Goal: Find specific page/section: Find specific page/section

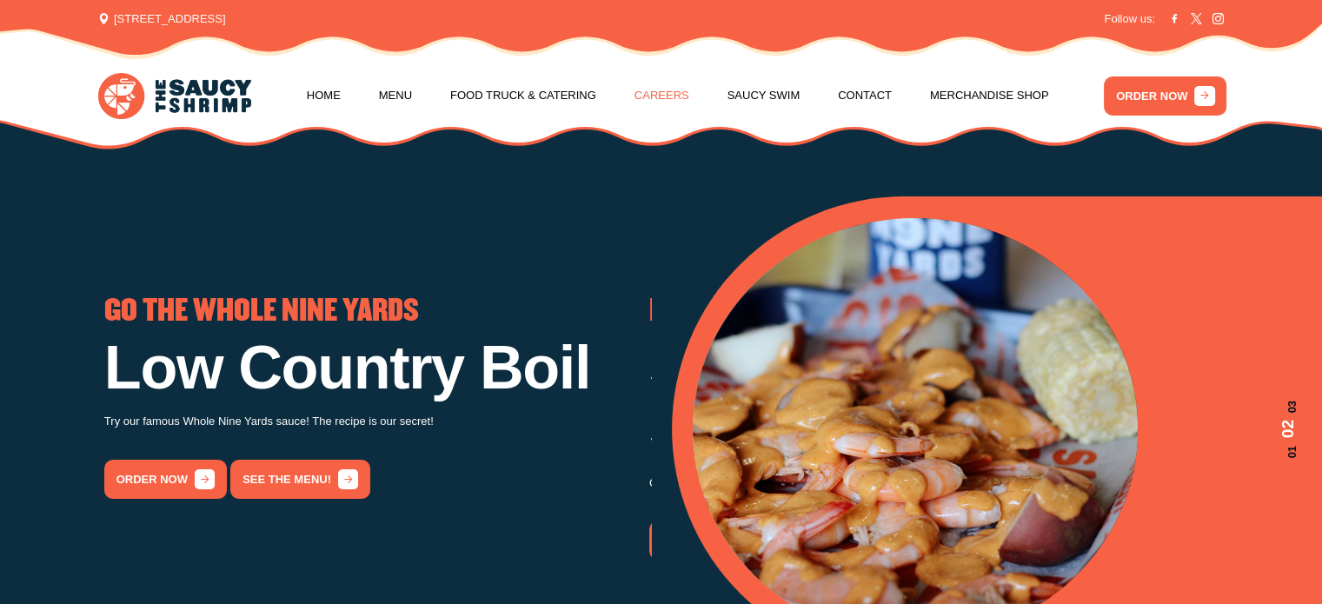
click at [670, 100] on link "Careers" at bounding box center [662, 96] width 55 height 66
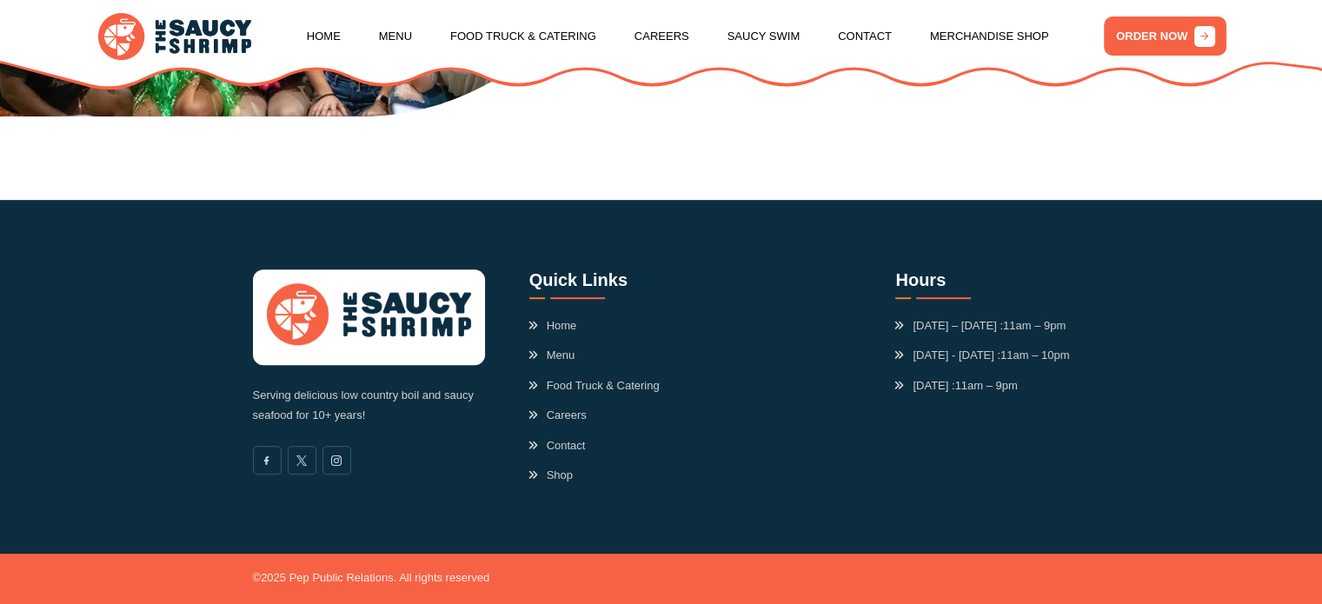
scroll to position [890, 0]
